Goal: Navigation & Orientation: Find specific page/section

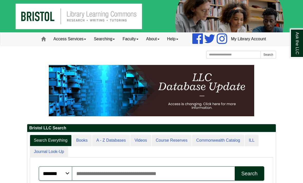
click at [63, 45] on link "Access Services" at bounding box center [70, 39] width 40 height 13
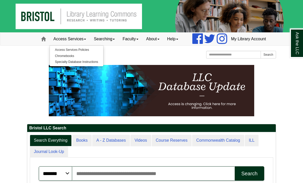
click at [152, 45] on link "About" at bounding box center [152, 39] width 21 height 13
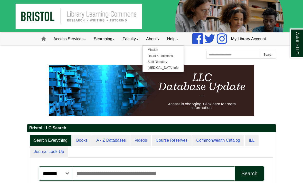
click at [122, 45] on link "Faculty" at bounding box center [131, 39] width 24 height 13
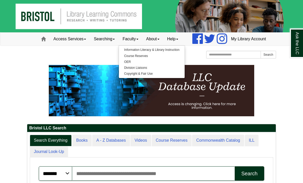
click at [50, 82] on img at bounding box center [151, 90] width 205 height 51
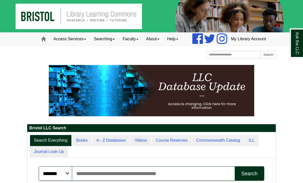
click at [237, 45] on link "My Library Account" at bounding box center [248, 39] width 43 height 13
click at [137, 5] on img at bounding box center [151, 16] width 303 height 32
